Goal: Information Seeking & Learning: Learn about a topic

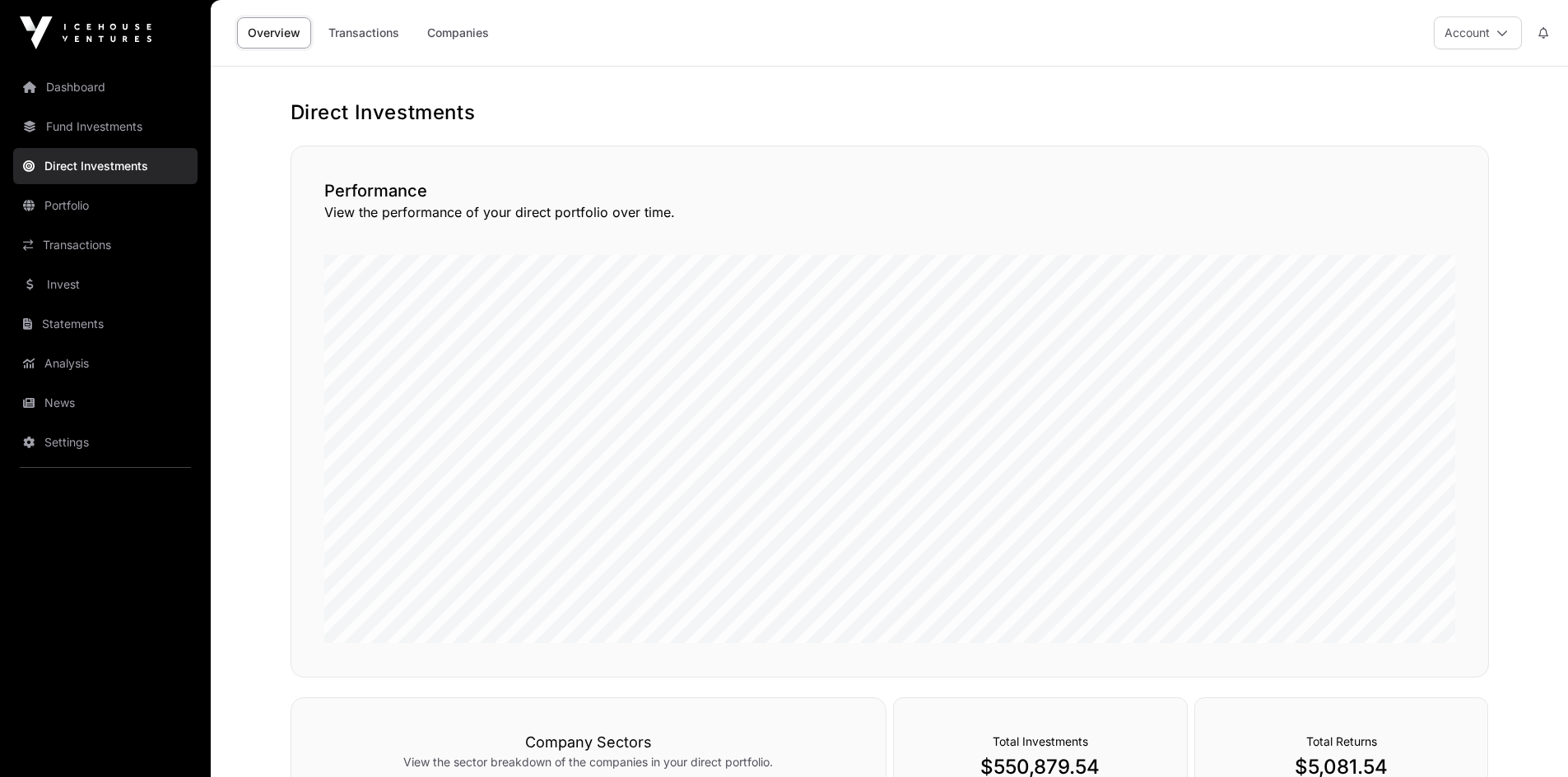
scroll to position [445, 0]
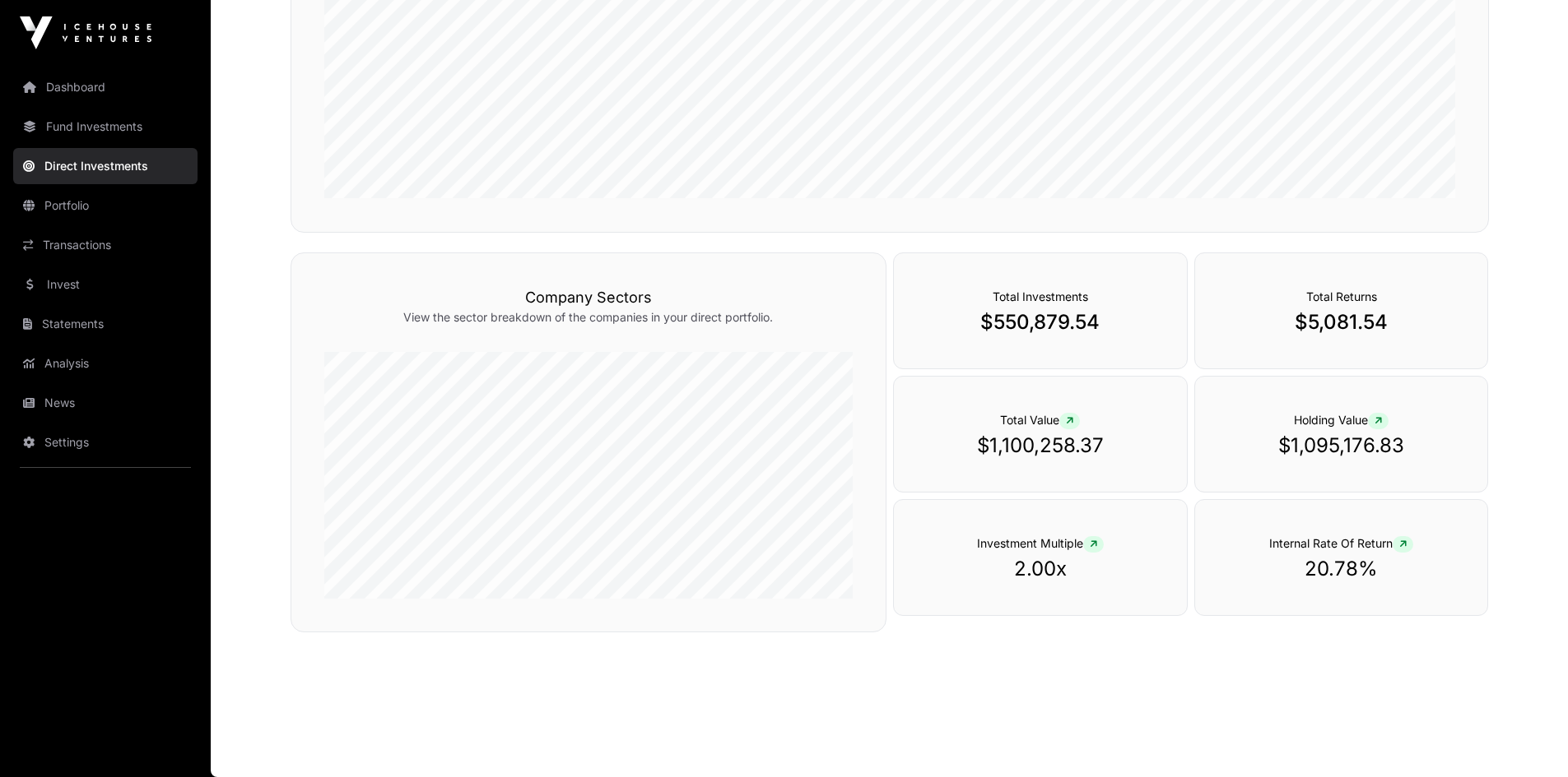
click at [104, 128] on link "Fund Investments" at bounding box center [105, 126] width 184 height 36
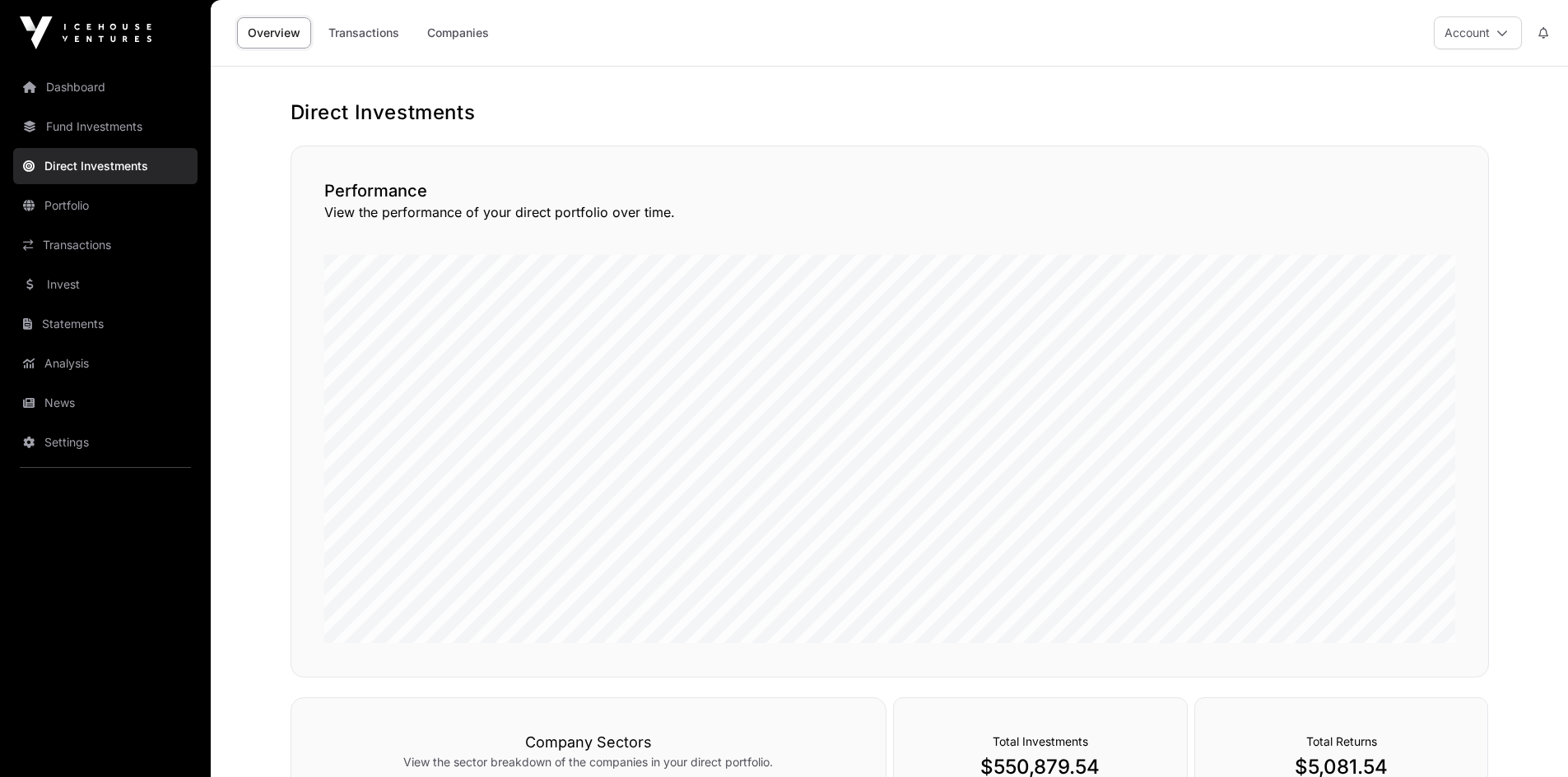
scroll to position [445, 0]
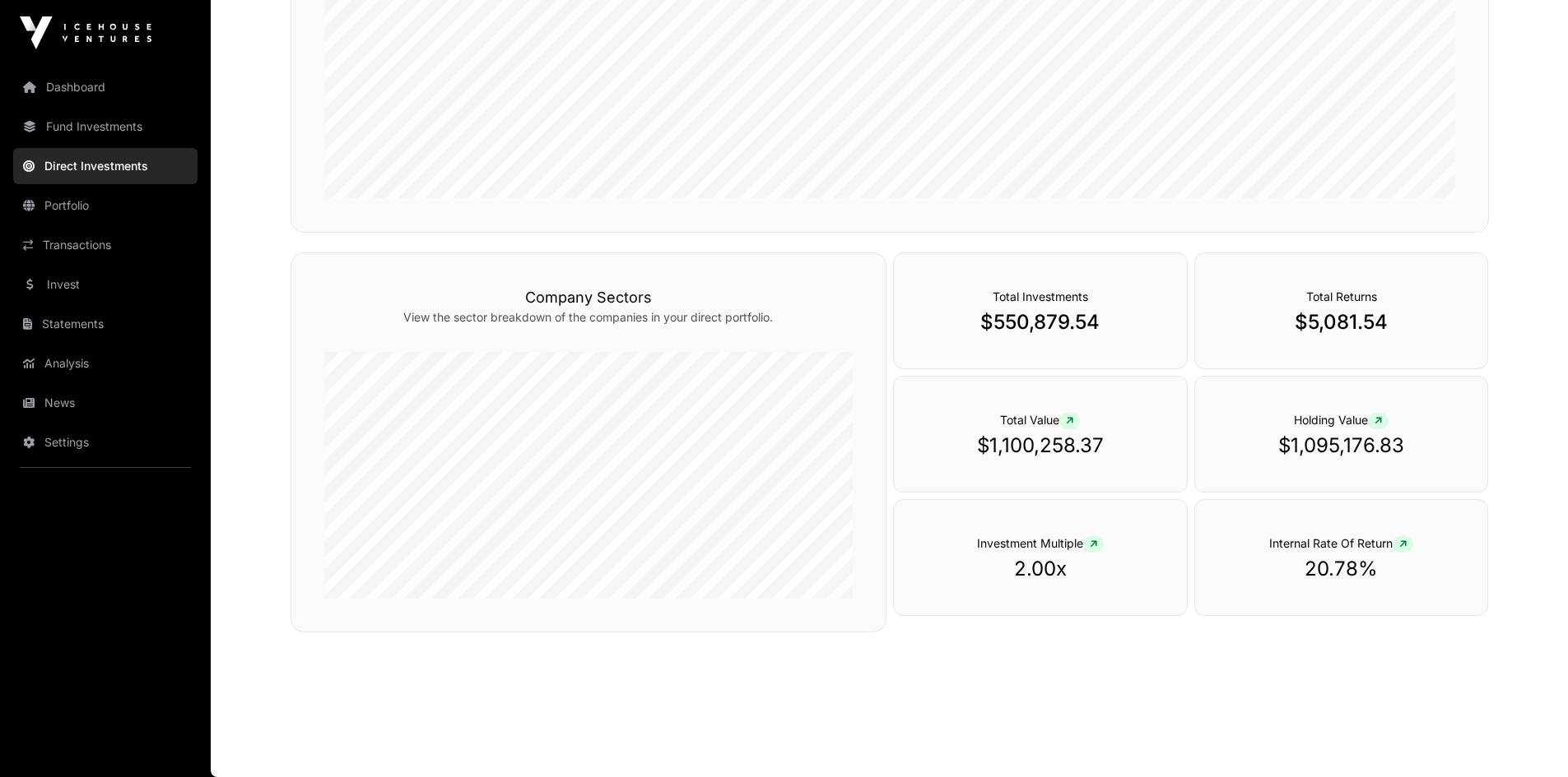
click at [109, 133] on link "Fund Investments" at bounding box center [105, 126] width 184 height 36
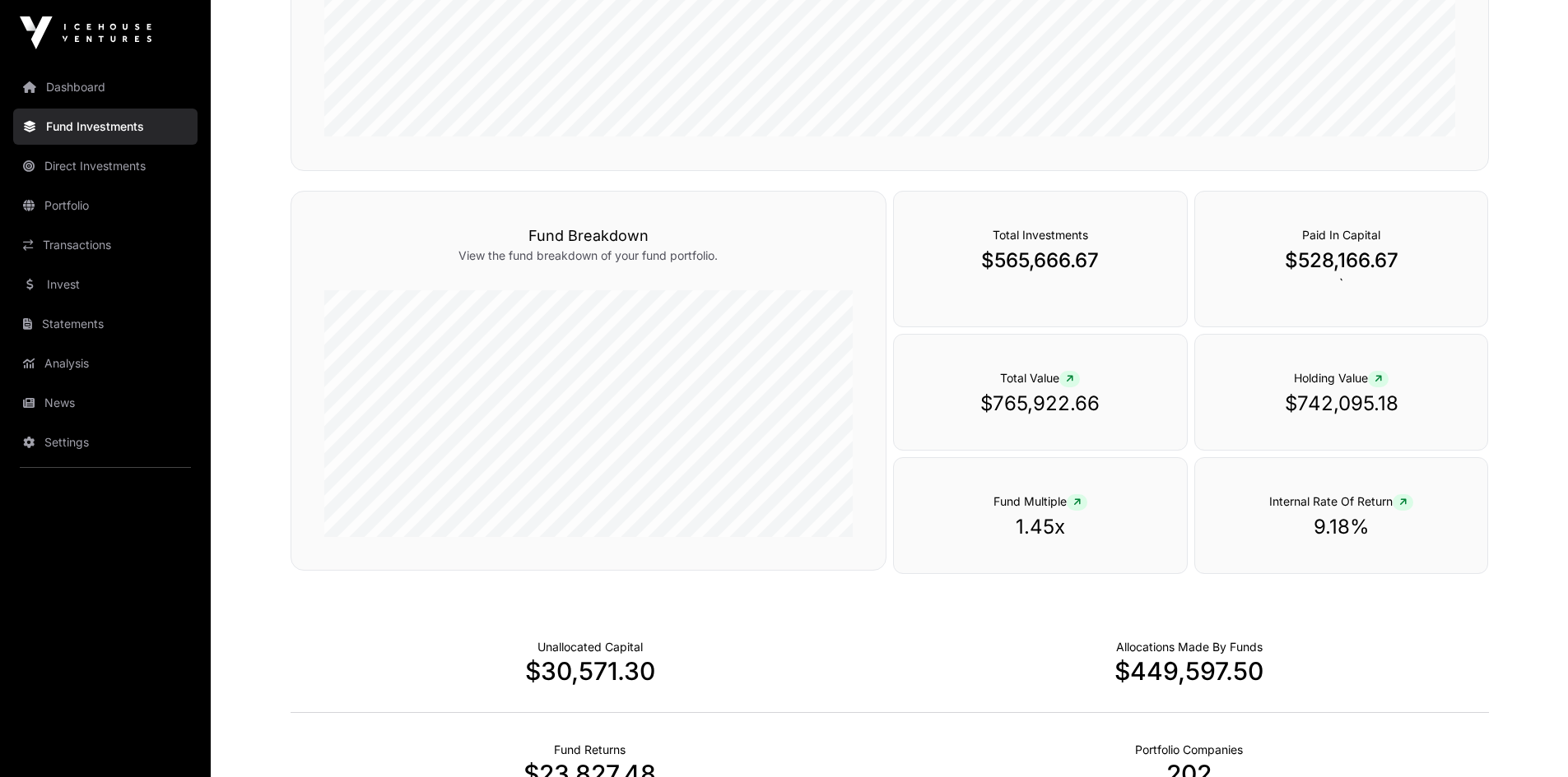
scroll to position [658, 0]
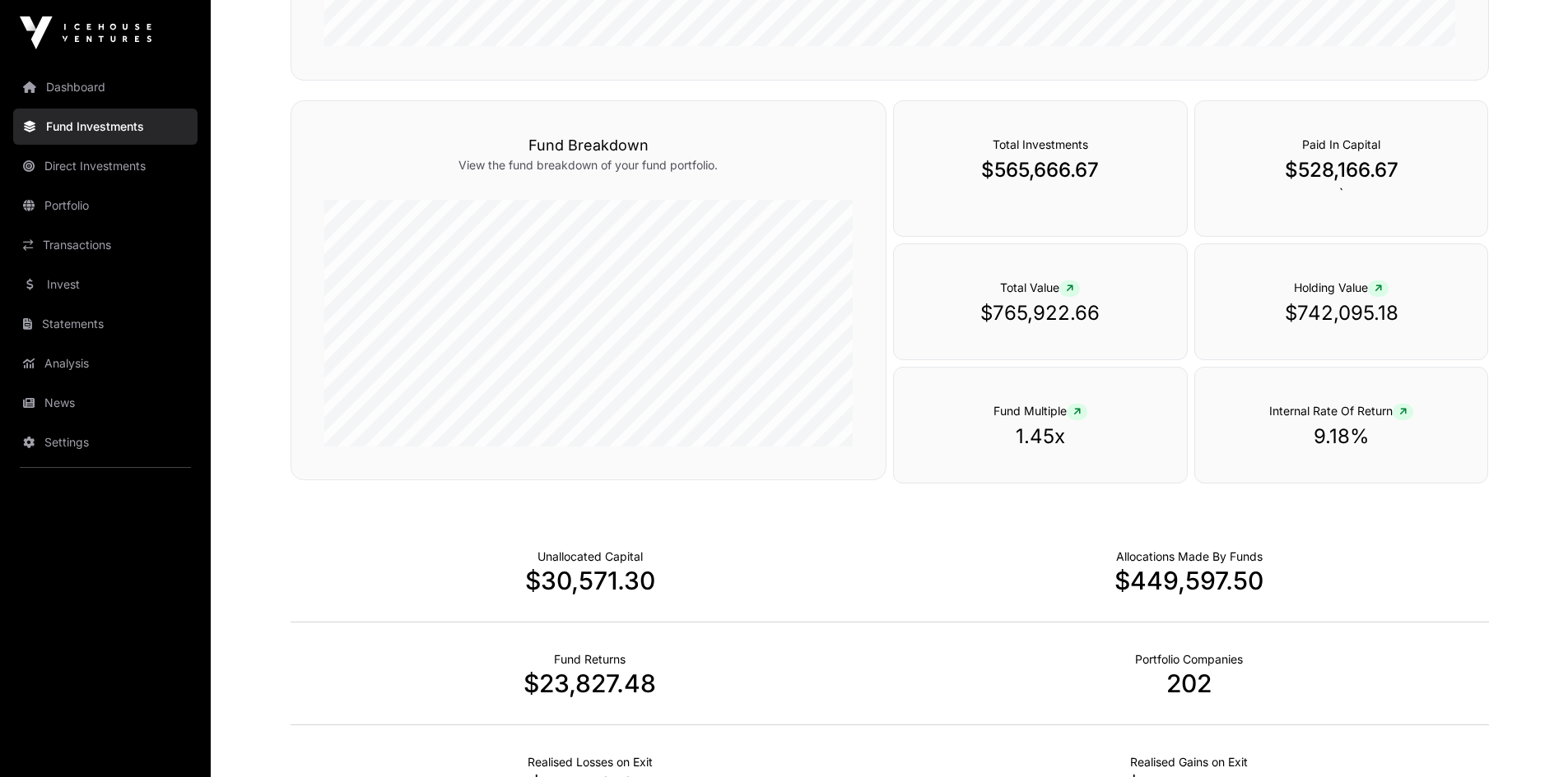
click at [40, 412] on link "News" at bounding box center [105, 402] width 184 height 36
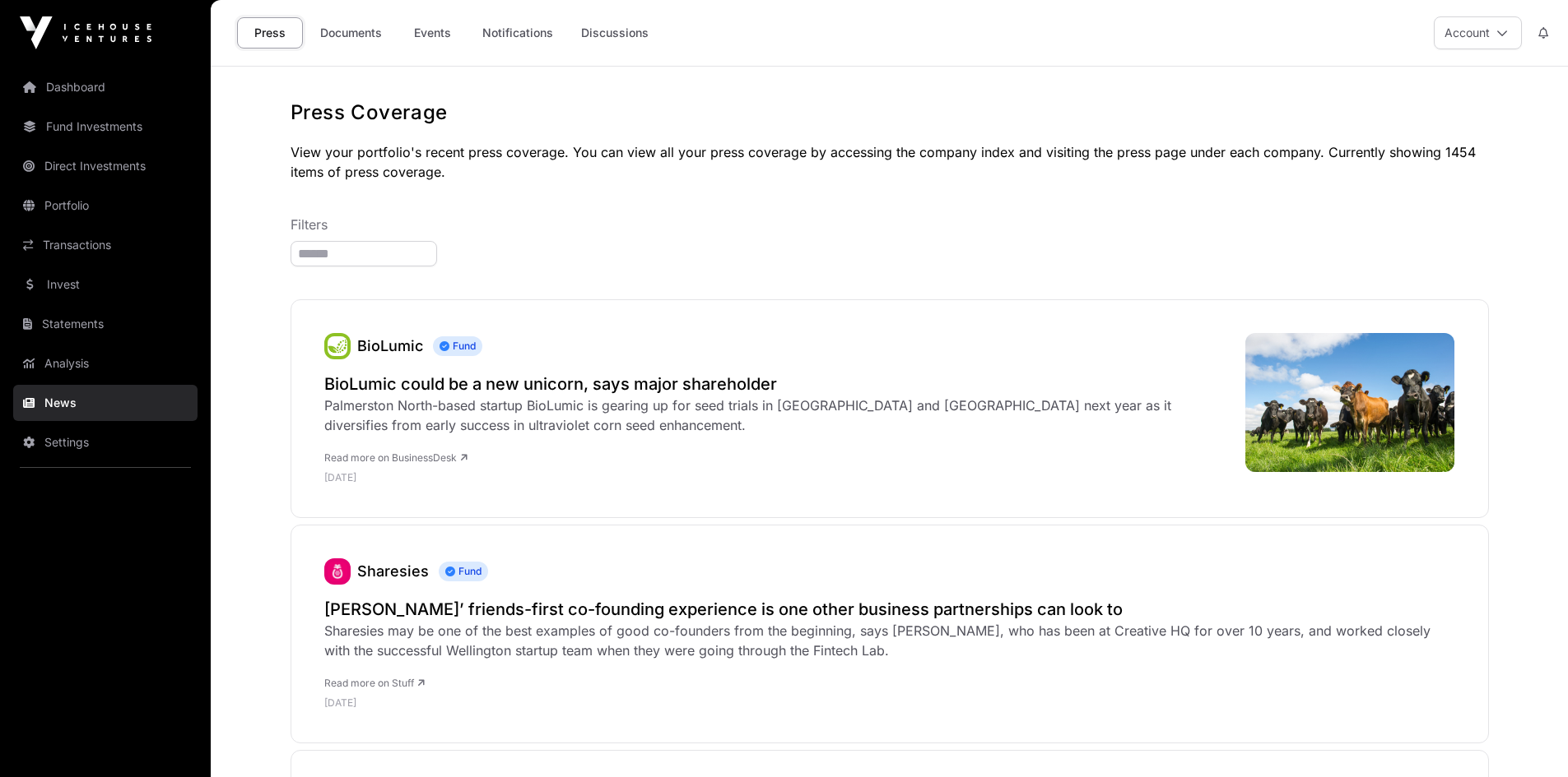
click at [353, 34] on link "Documents" at bounding box center [351, 33] width 83 height 32
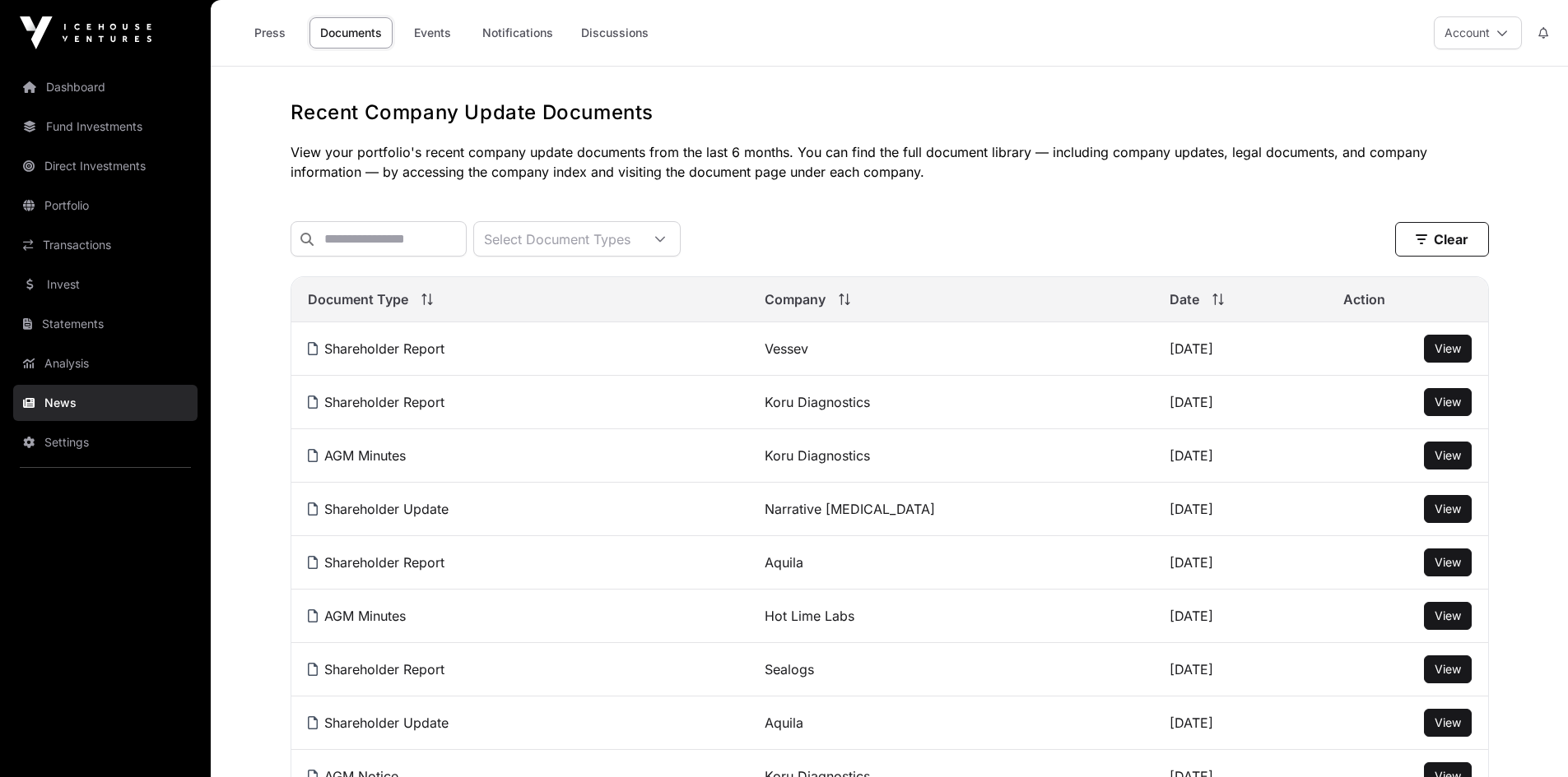
click at [428, 28] on link "Events" at bounding box center [432, 33] width 66 height 32
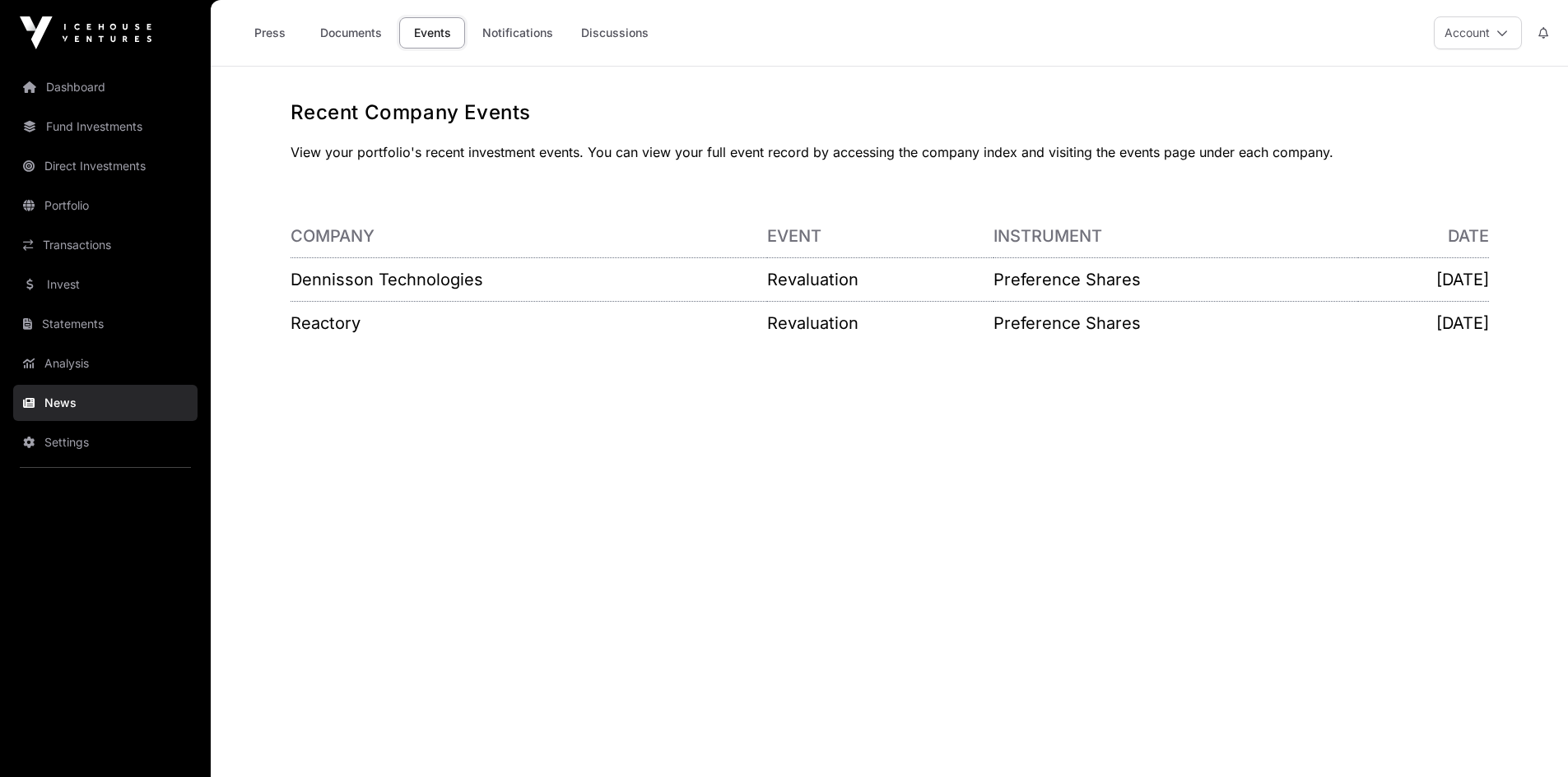
click at [61, 290] on link "Invest" at bounding box center [105, 284] width 184 height 36
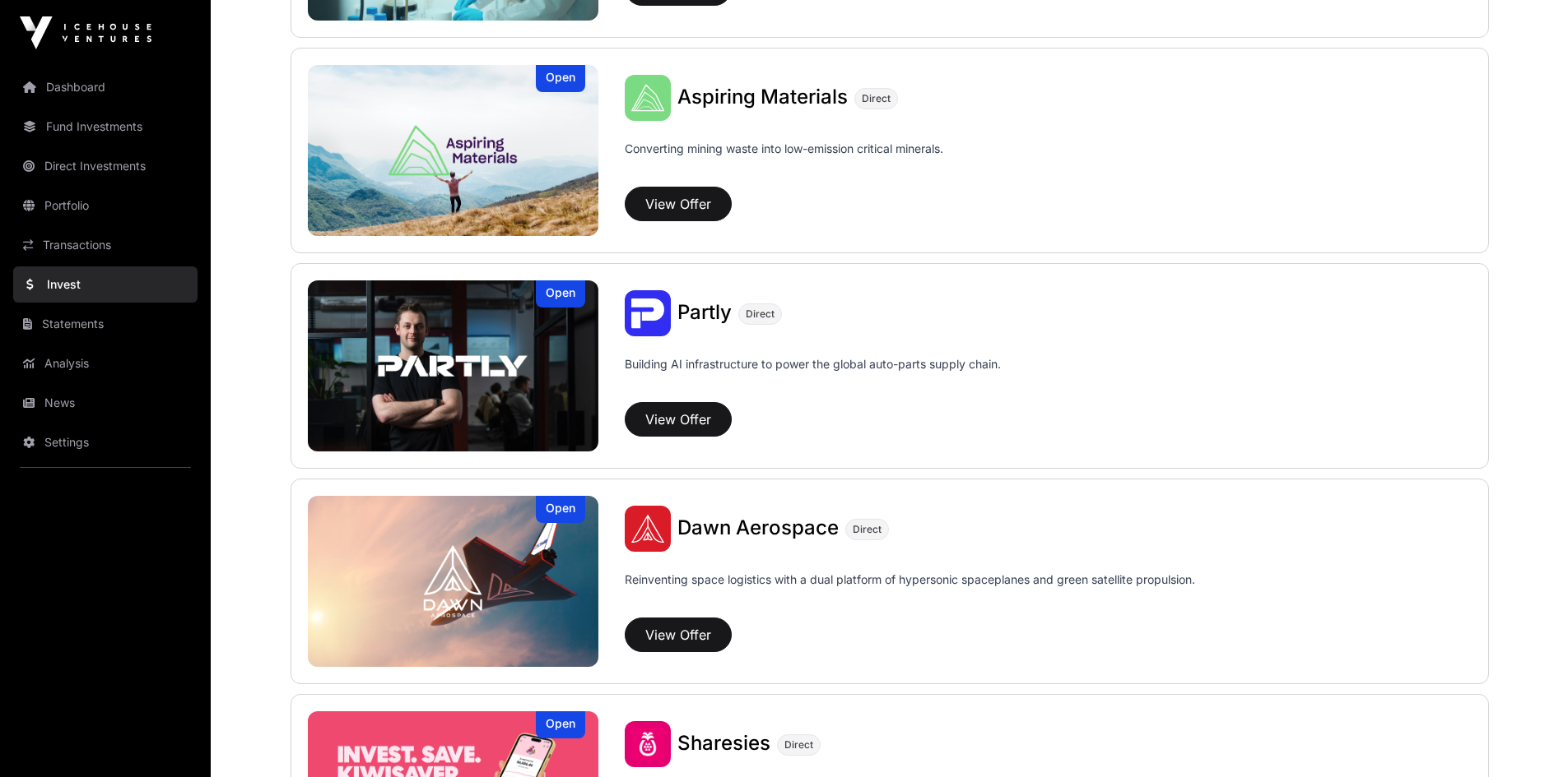
scroll to position [1728, 0]
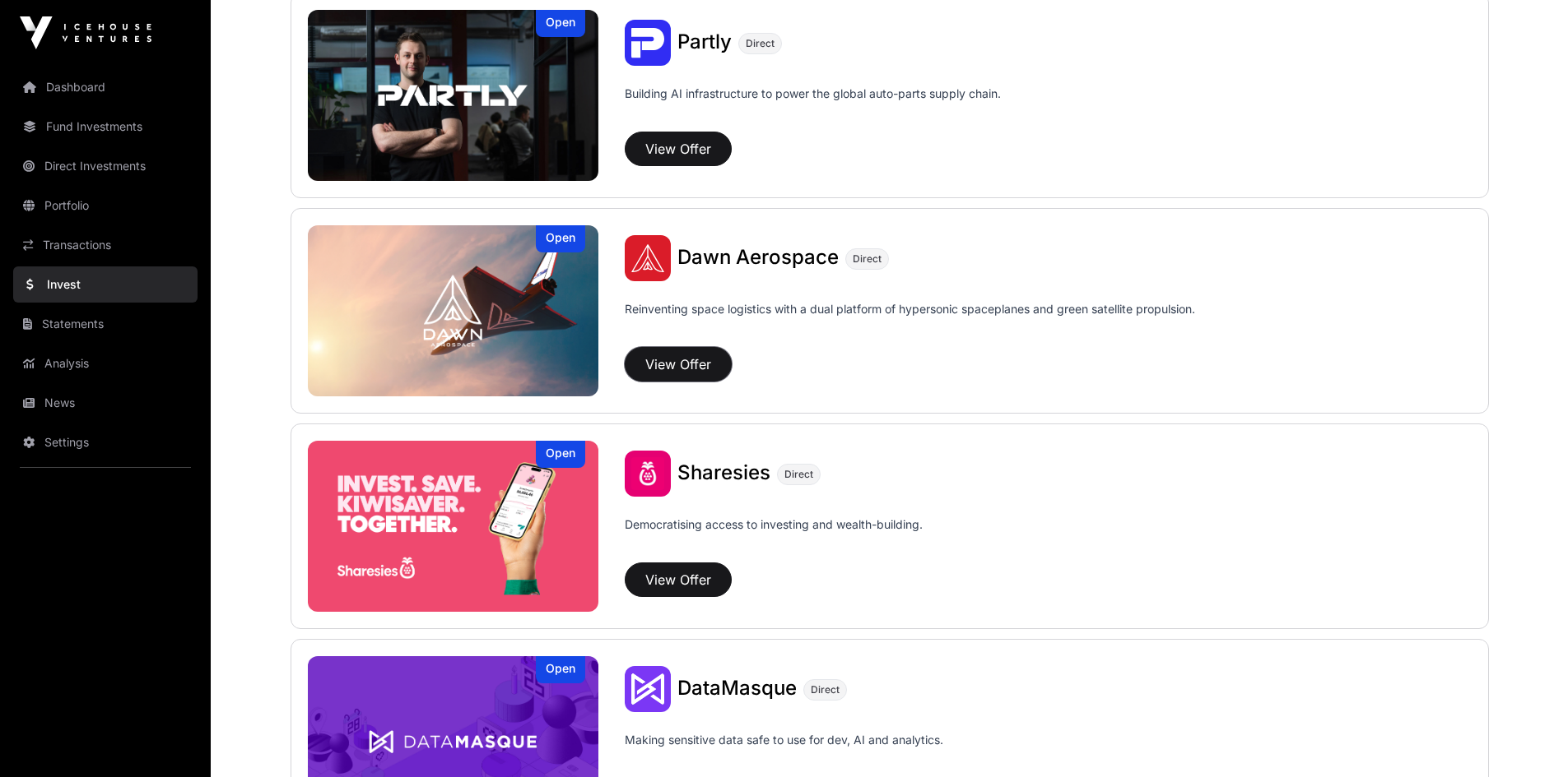
click at [684, 362] on button "View Offer" at bounding box center [678, 364] width 107 height 34
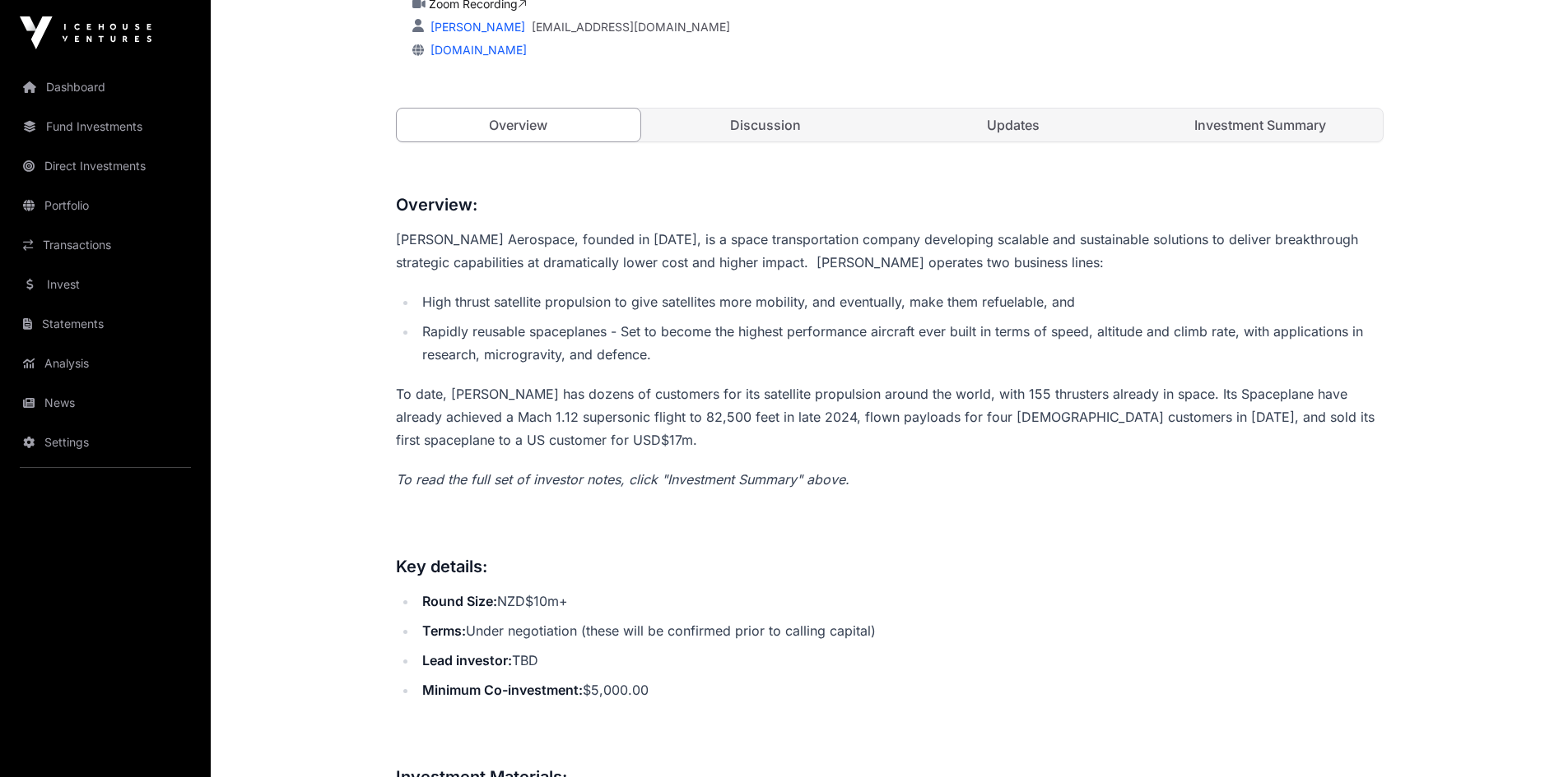
scroll to position [576, 0]
click at [1307, 120] on link "Investment Summary" at bounding box center [1260, 121] width 245 height 33
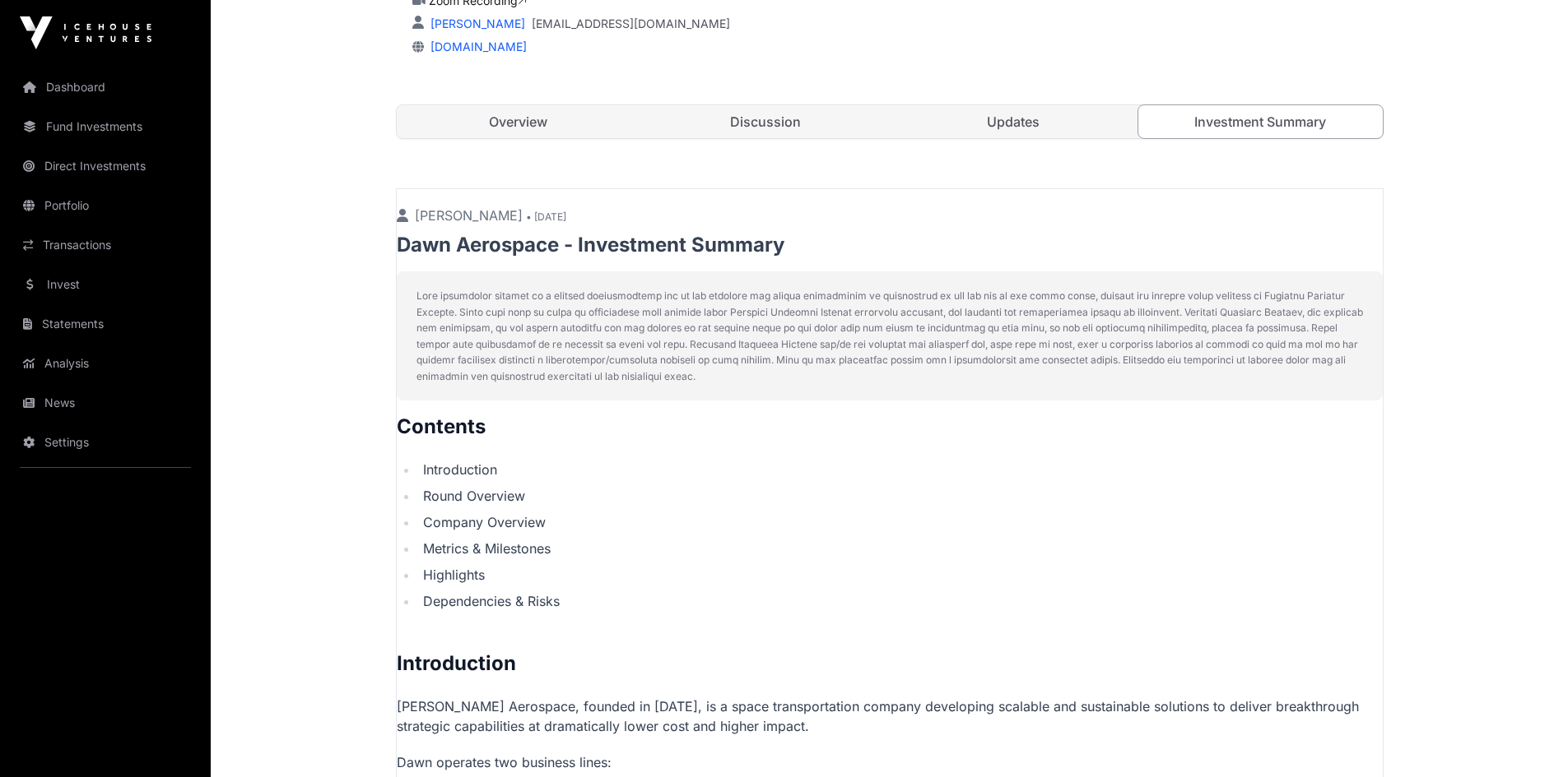
click at [1053, 111] on link "Updates" at bounding box center [1014, 121] width 245 height 33
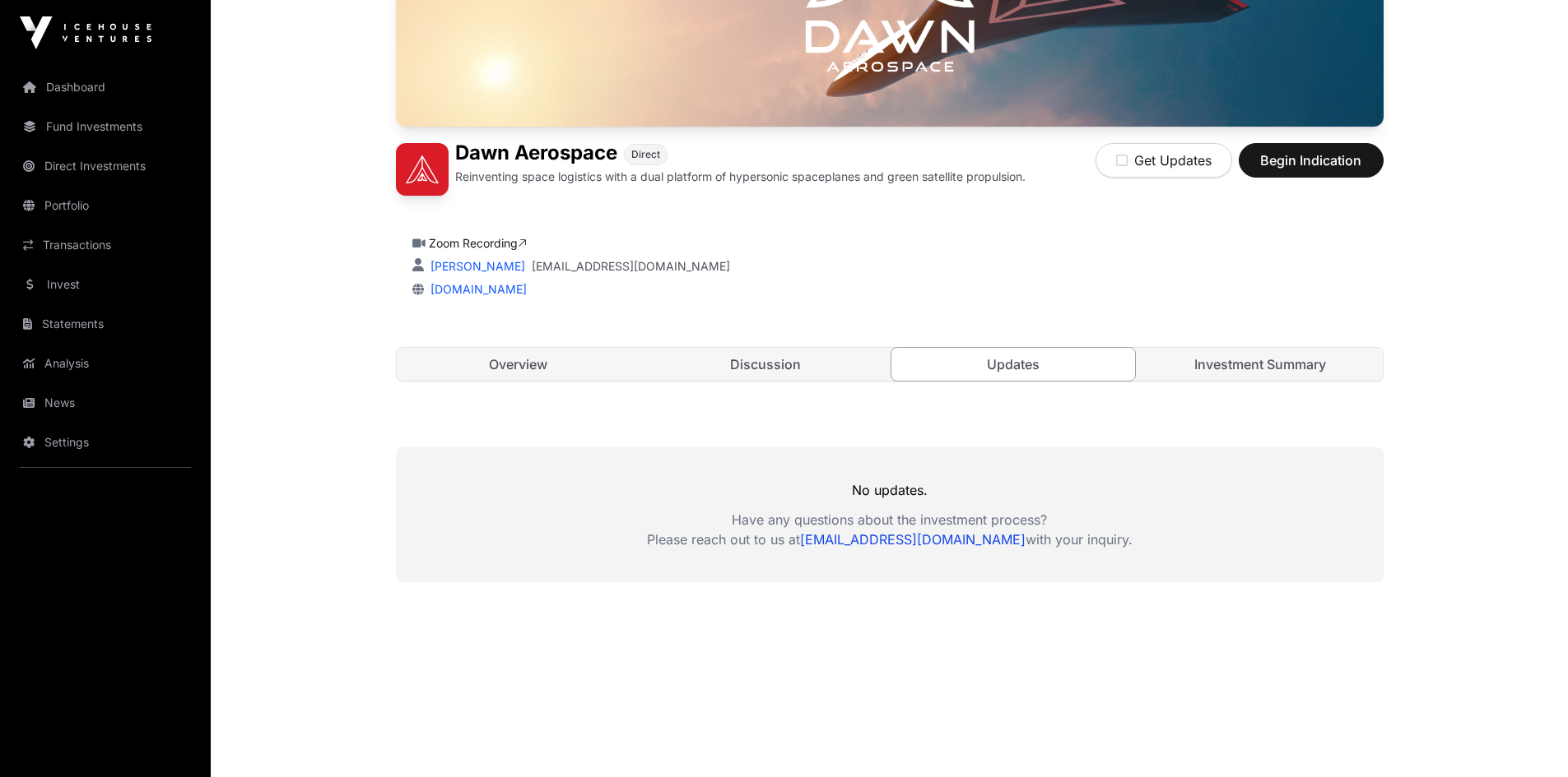
scroll to position [342, 0]
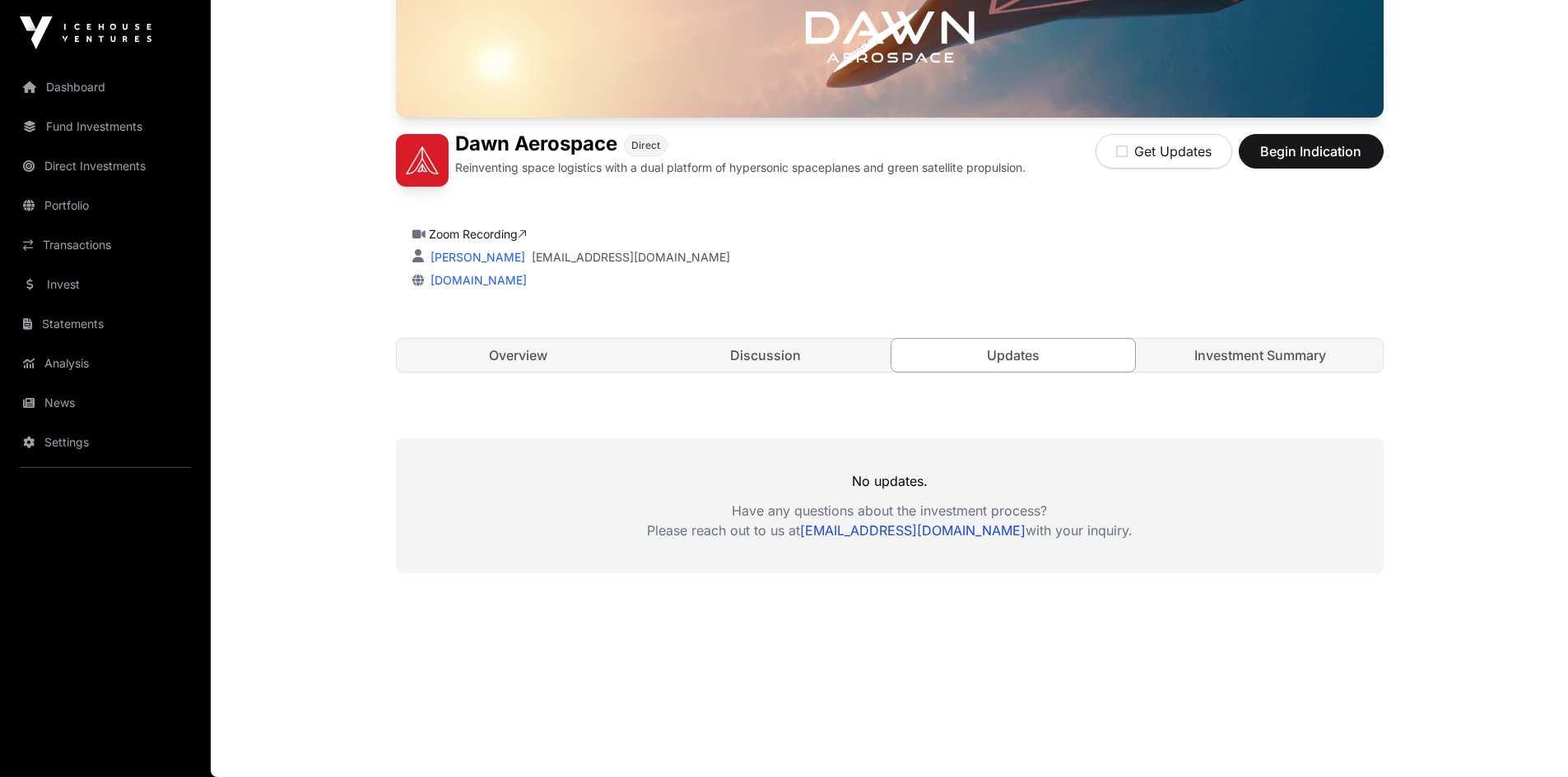
click at [769, 352] on link "Discussion" at bounding box center [765, 355] width 245 height 33
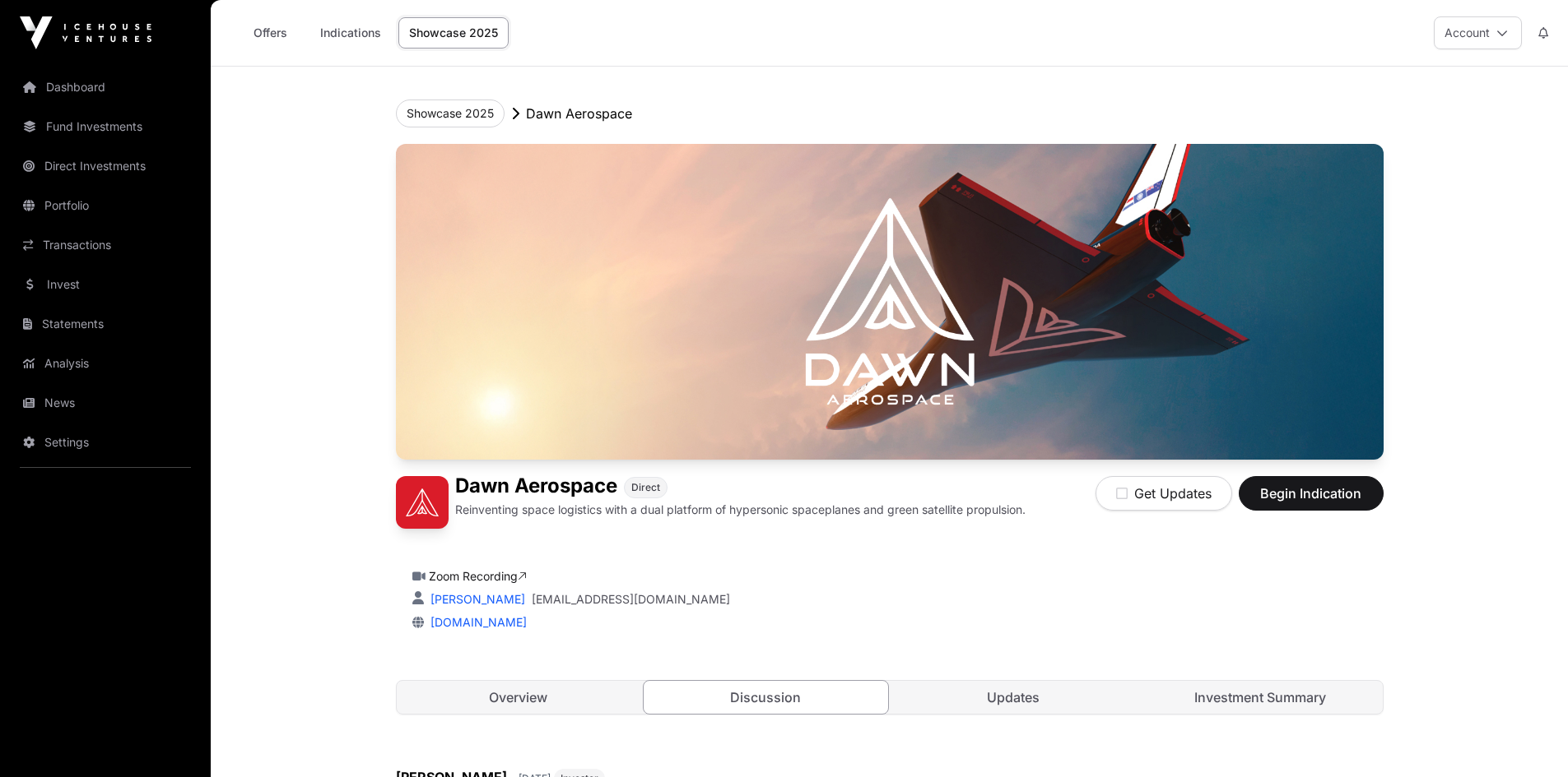
click at [41, 289] on link "Invest" at bounding box center [105, 284] width 184 height 36
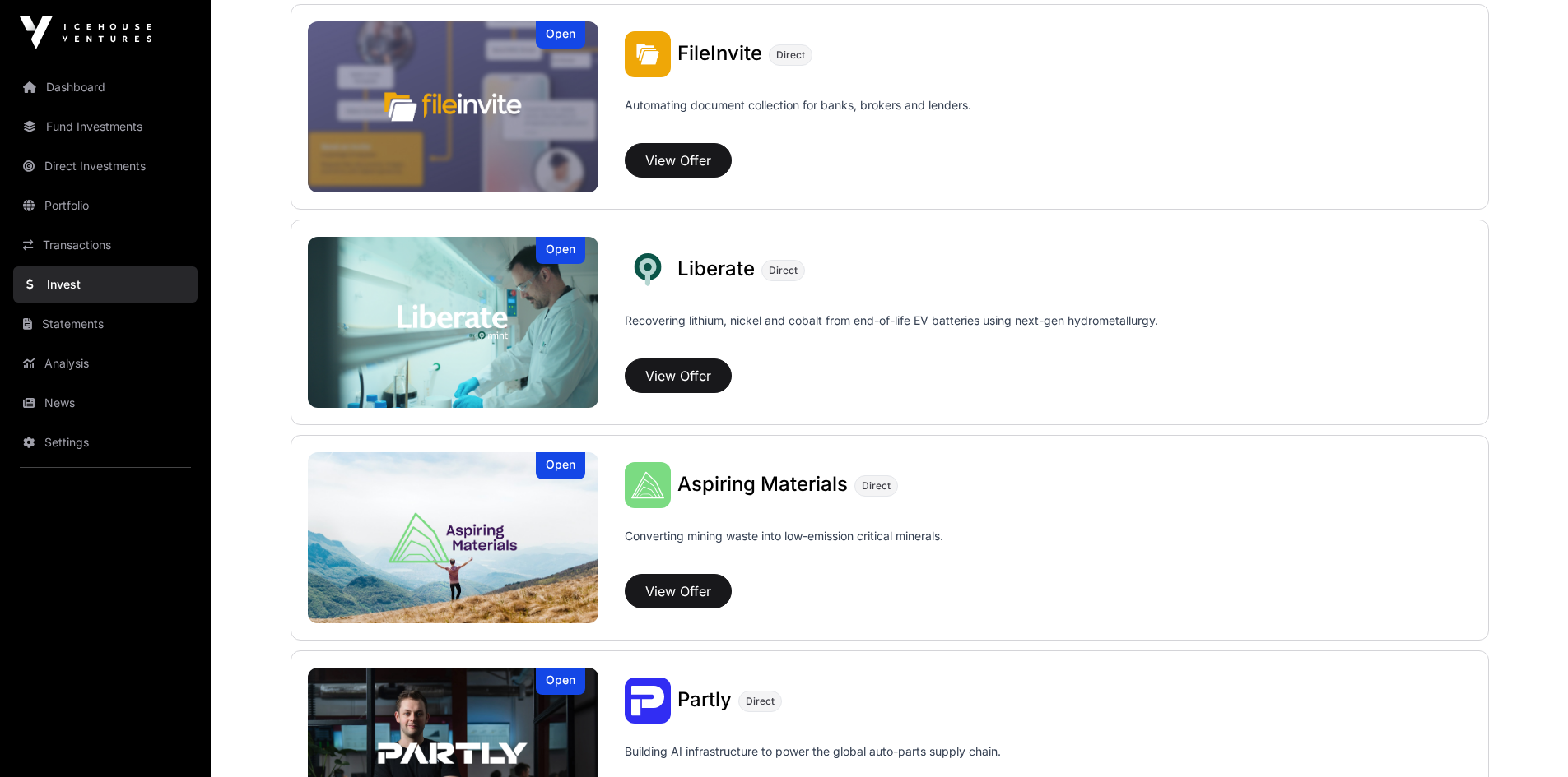
scroll to position [1234, 0]
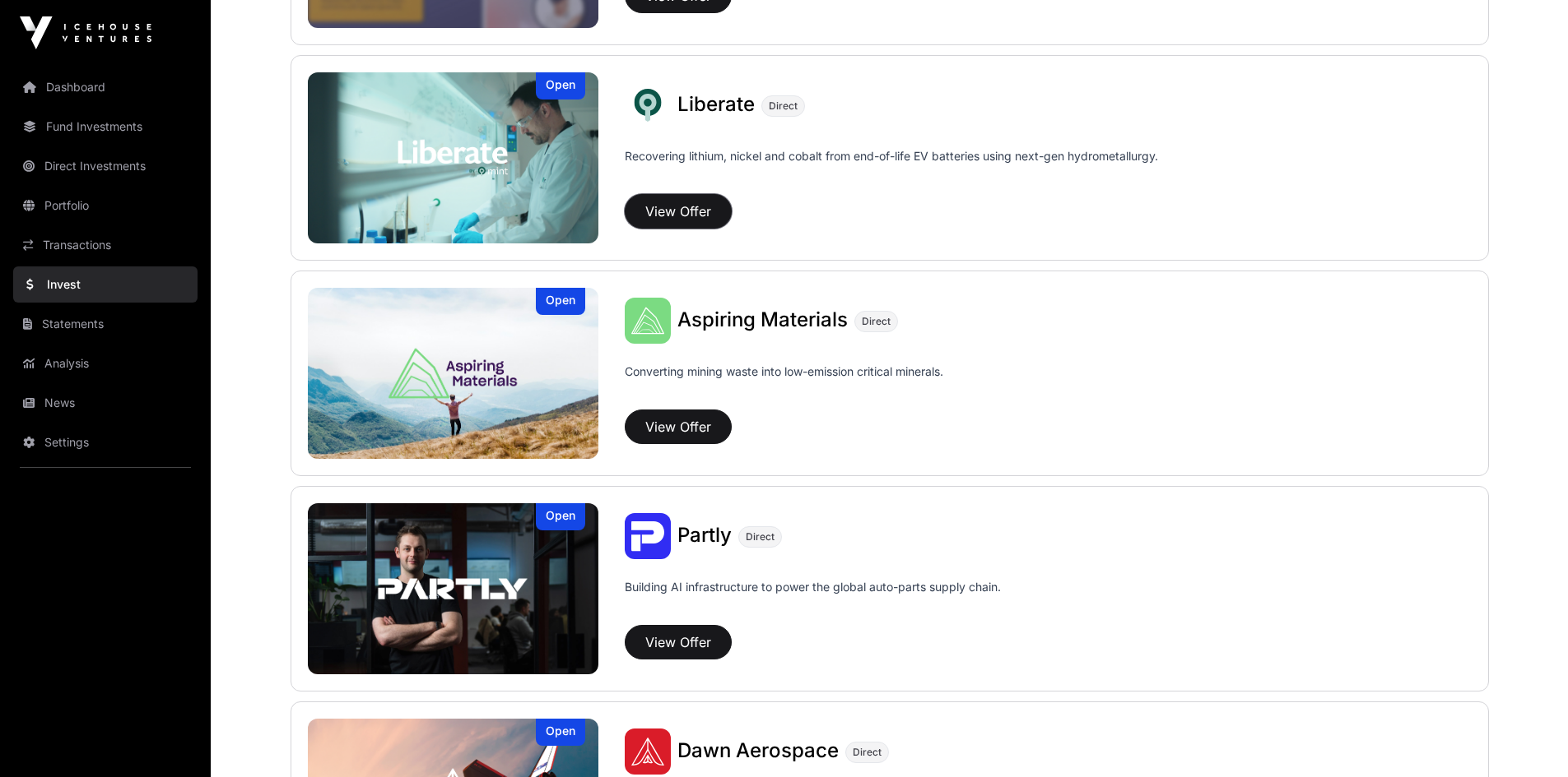
click at [677, 208] on button "View Offer" at bounding box center [678, 211] width 107 height 34
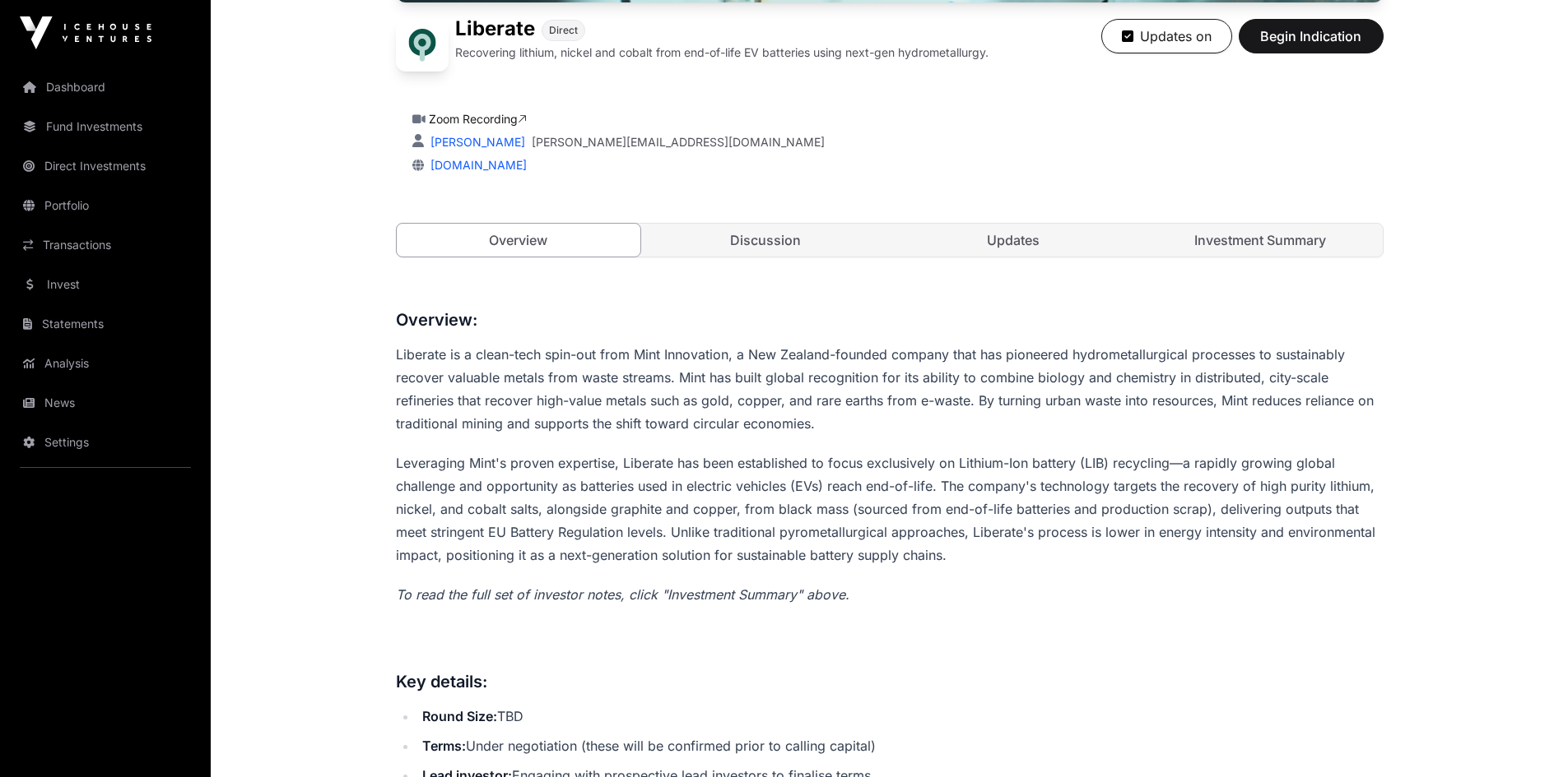
scroll to position [494, 0]
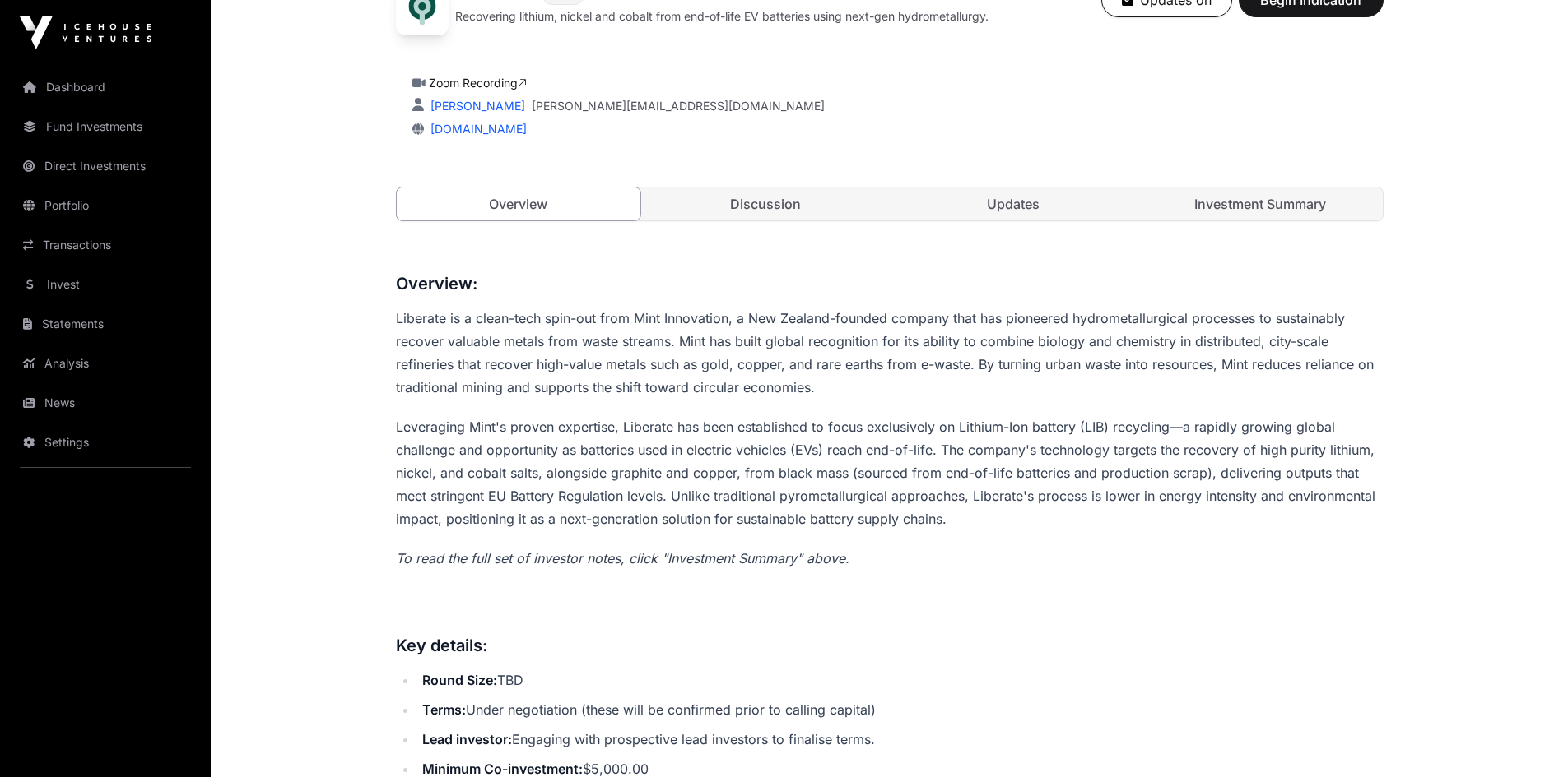
click at [776, 210] on link "Discussion" at bounding box center [765, 204] width 245 height 33
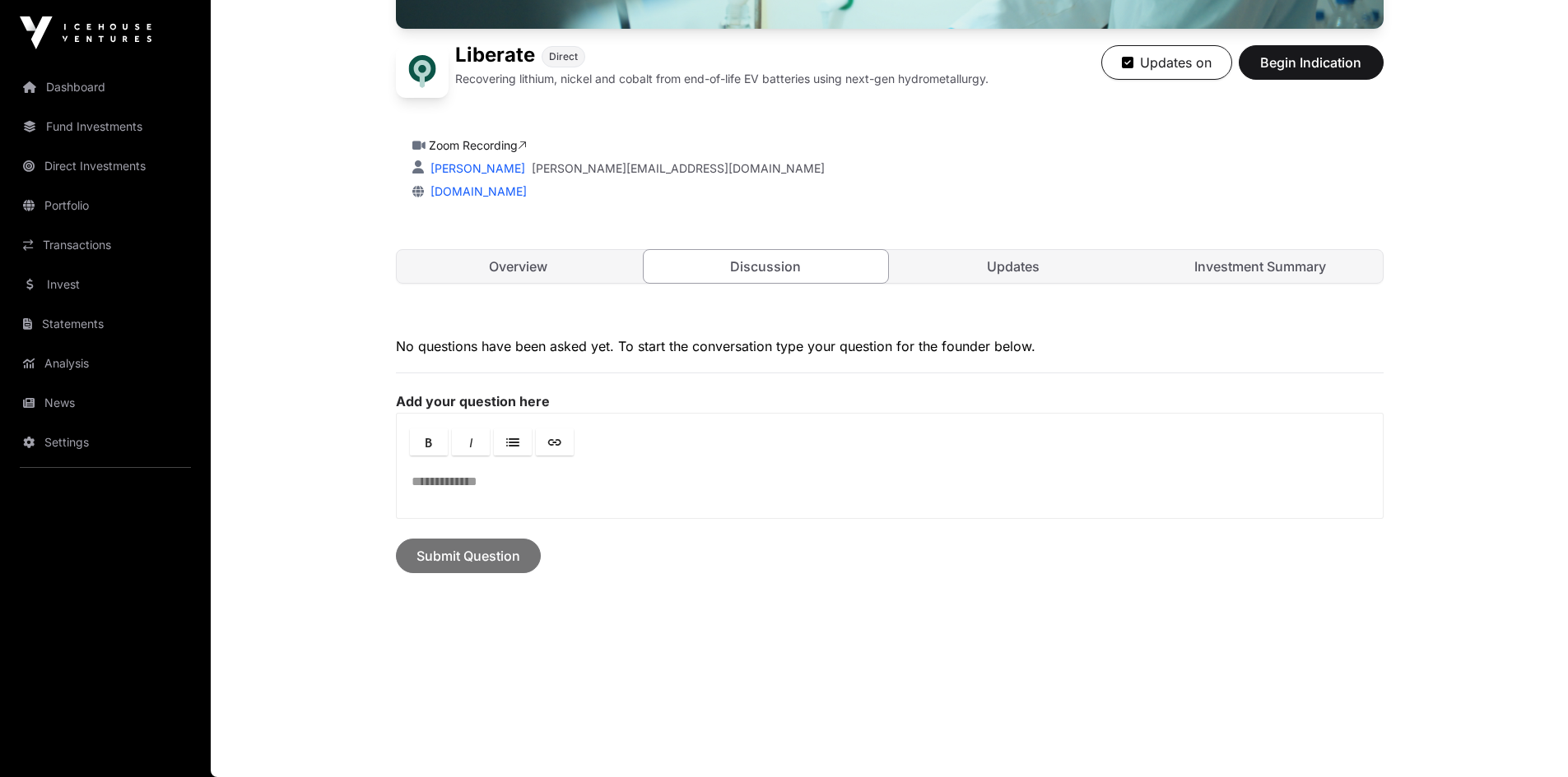
click at [994, 261] on link "Updates" at bounding box center [1014, 266] width 245 height 33
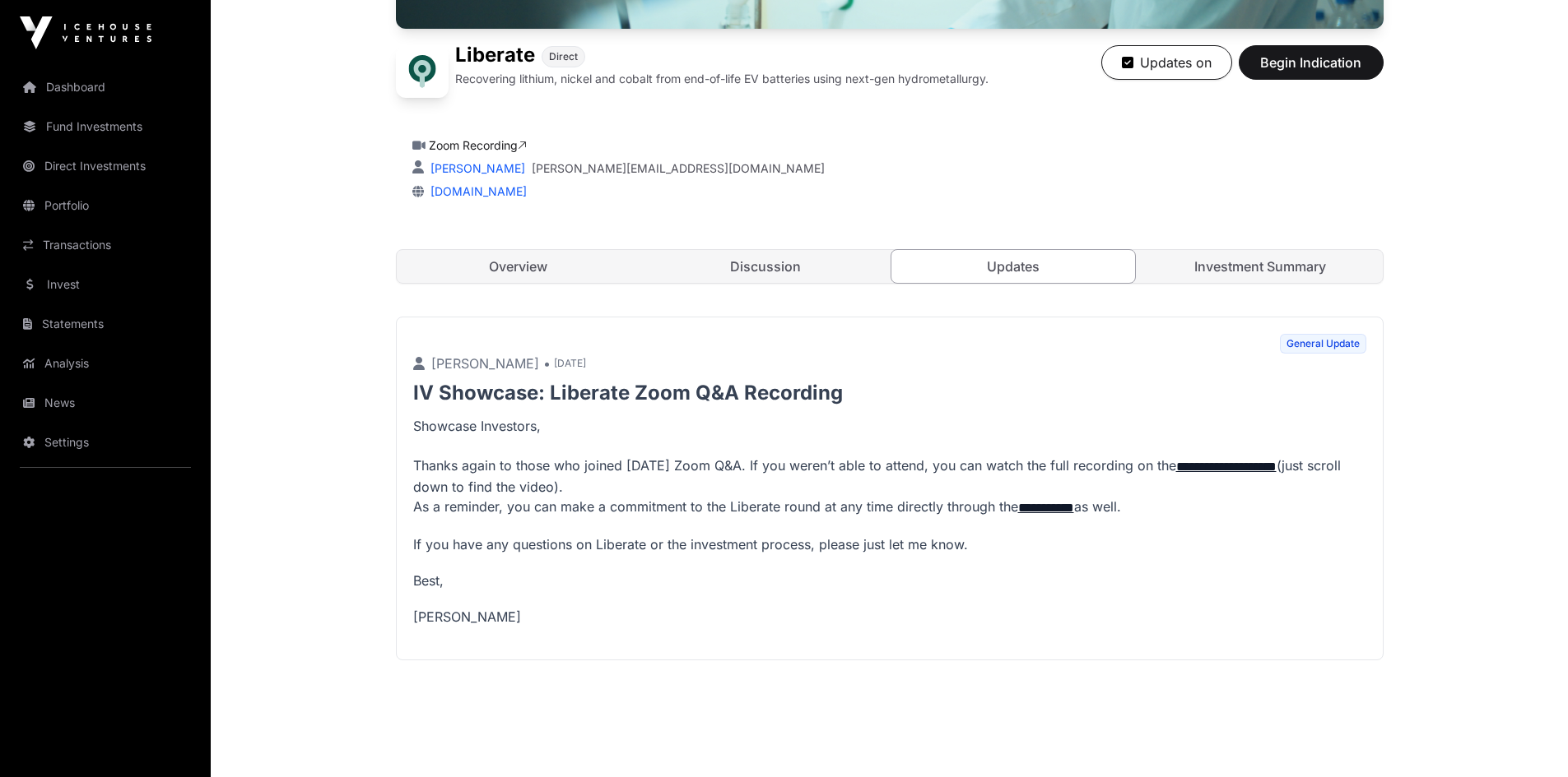
click at [1246, 267] on link "Investment Summary" at bounding box center [1260, 266] width 245 height 33
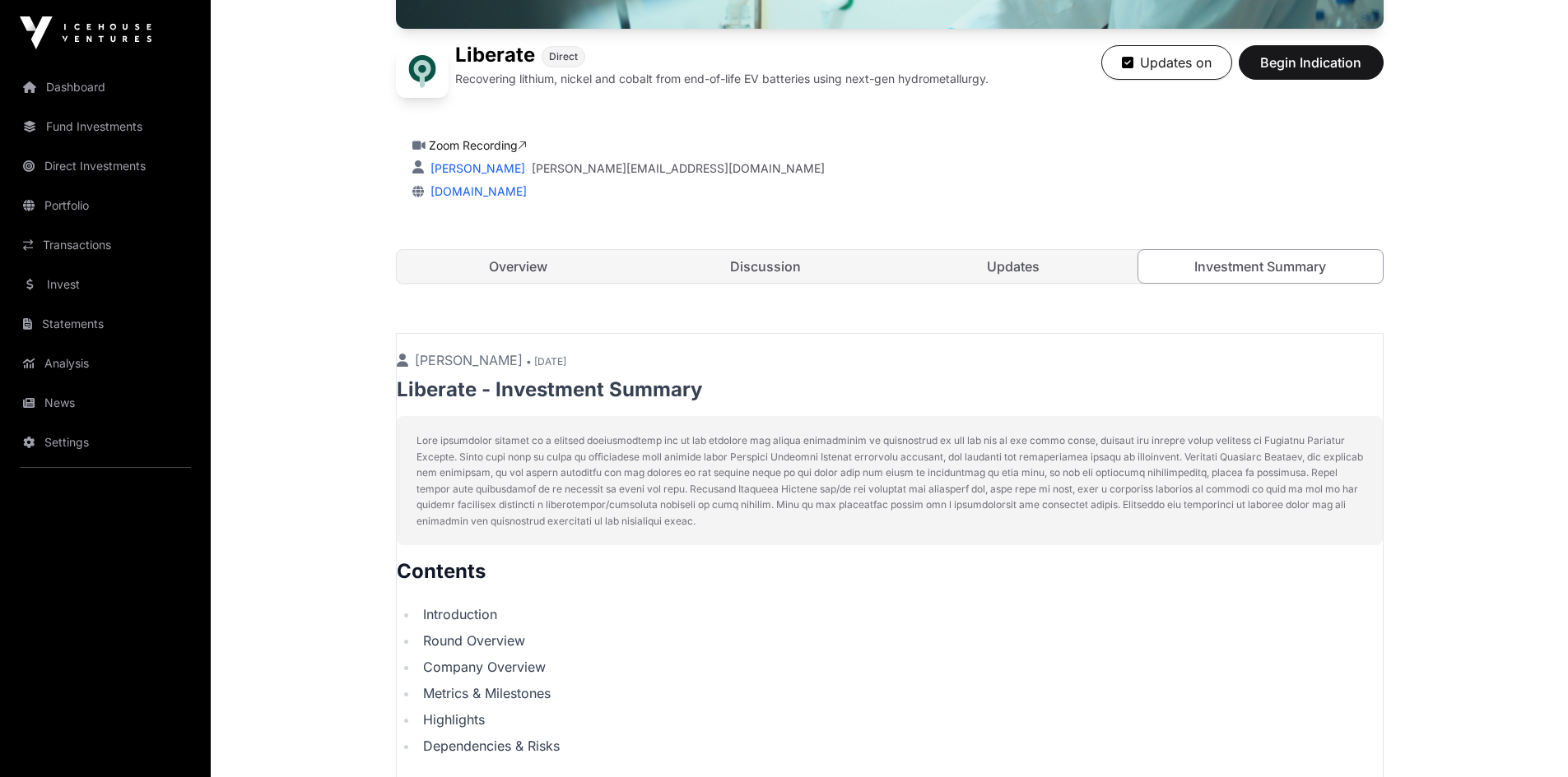
click at [73, 87] on link "Dashboard" at bounding box center [105, 86] width 184 height 36
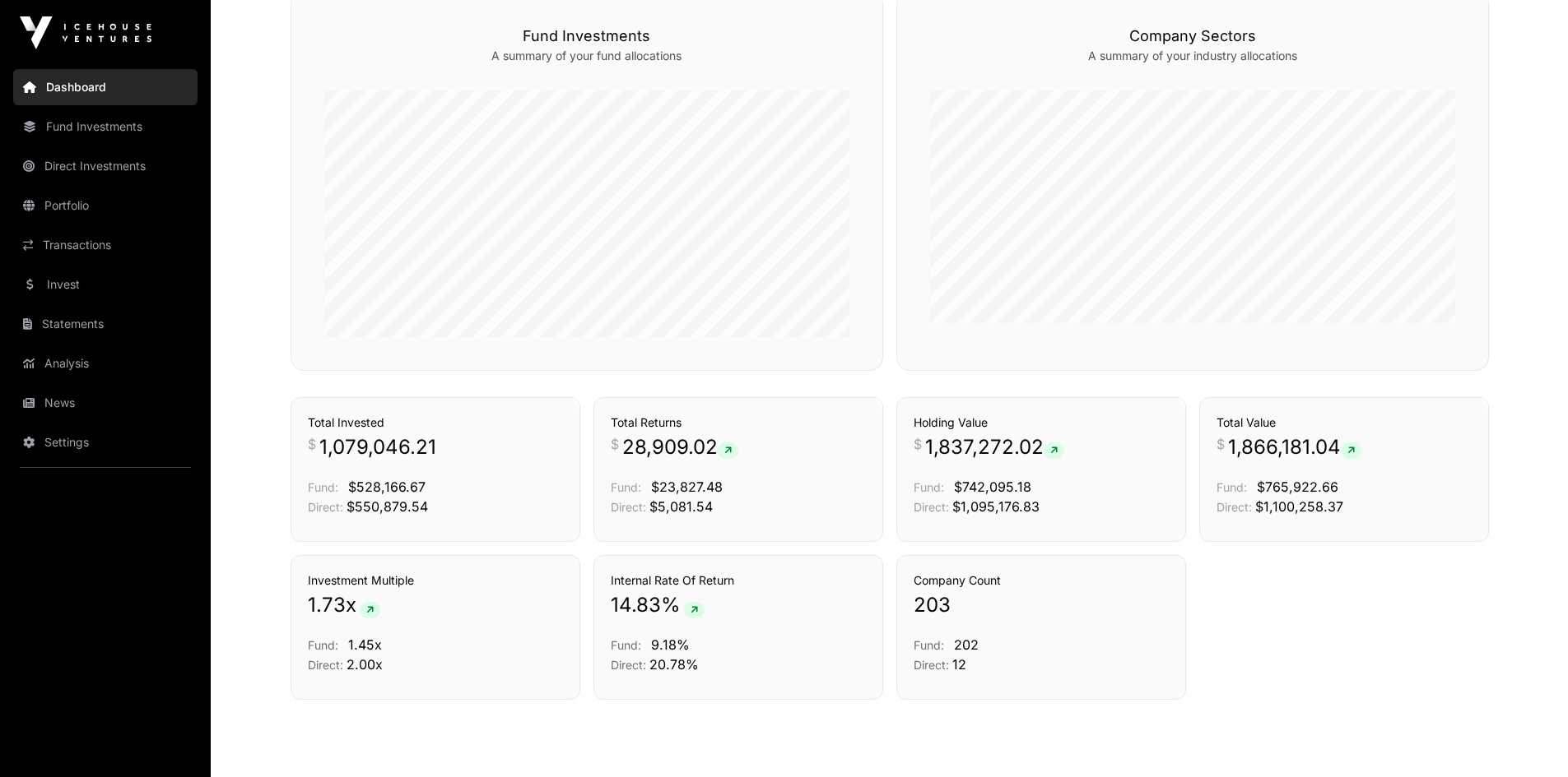
scroll to position [1024, 0]
